Goal: Check status: Check status

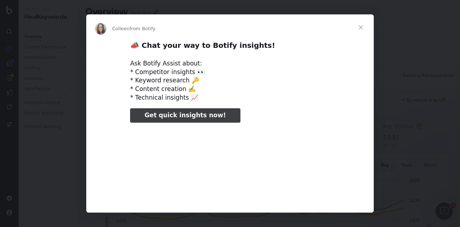
click at [359, 31] on span "Close" at bounding box center [361, 27] width 26 height 26
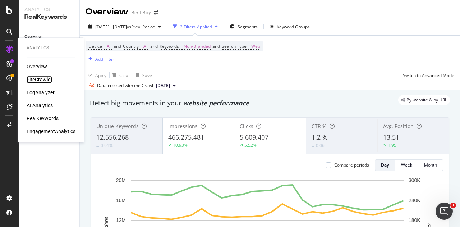
click at [45, 82] on div "SiteCrawler" at bounding box center [39, 79] width 25 height 7
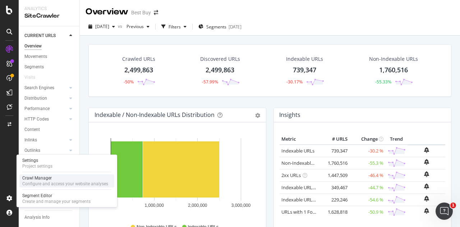
click at [38, 177] on div "Crawl Manager" at bounding box center [65, 178] width 86 height 6
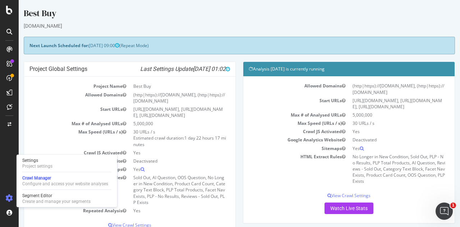
click at [78, 68] on h4 "Project Global Settings Last Settings Update 2025-10-07 01:02" at bounding box center [129, 68] width 200 height 7
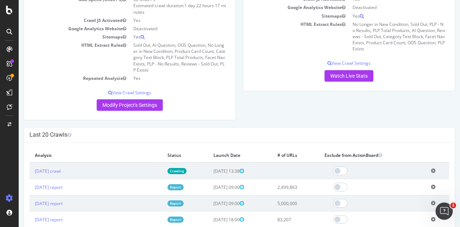
scroll to position [144, 0]
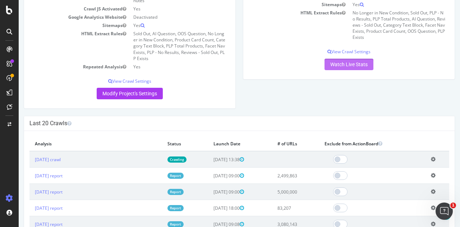
click at [338, 70] on link "Watch Live Stats" at bounding box center [348, 64] width 49 height 11
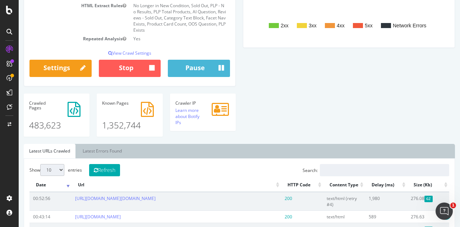
scroll to position [180, 0]
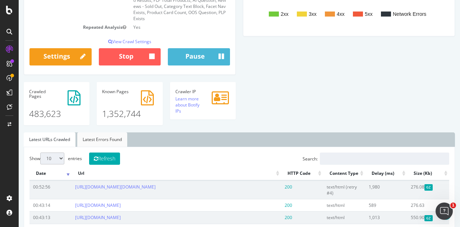
click at [103, 145] on link "Latest Errors Found" at bounding box center [102, 139] width 50 height 14
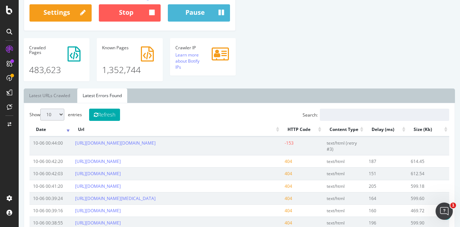
scroll to position [178, 0]
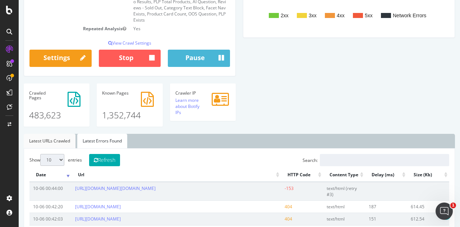
click at [33, 148] on link "Latest URLs Crawled" at bounding box center [50, 141] width 52 height 14
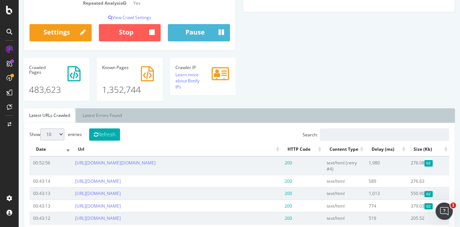
scroll to position [251, 0]
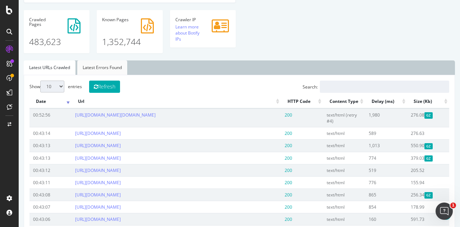
click at [92, 75] on link "Latest Errors Found" at bounding box center [102, 67] width 50 height 14
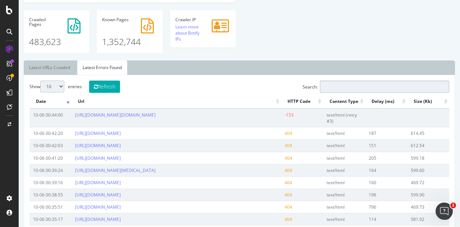
click at [348, 92] on input "Search:" at bounding box center [384, 86] width 129 height 12
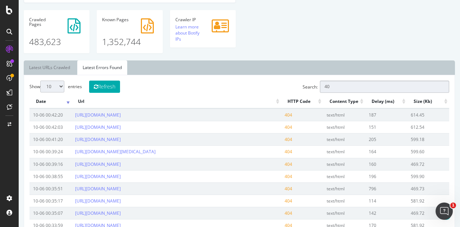
type input "403"
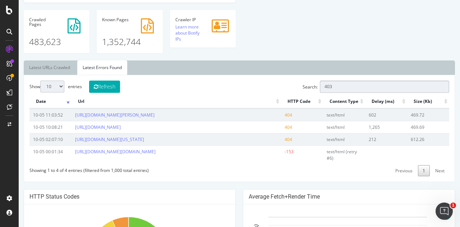
drag, startPoint x: 343, startPoint y: 92, endPoint x: 243, endPoint y: 90, distance: 100.6
click at [241, 93] on div "Show 10 25 50 100 entries Refresh Search: 403 Date Url HTTP Code Content Type D…" at bounding box center [238, 128] width 419 height 96
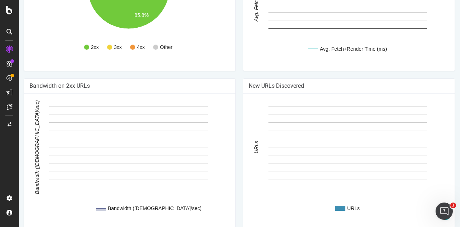
scroll to position [537, 0]
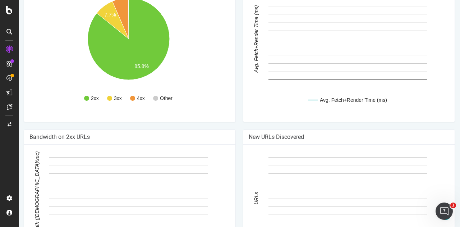
type input "404"
